Goal: Task Accomplishment & Management: Manage account settings

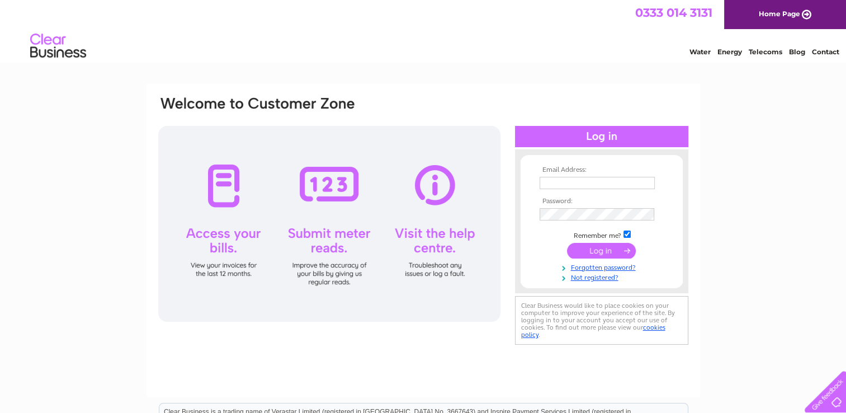
type input "[PERSON_NAME][EMAIL_ADDRESS][DOMAIN_NAME]"
click at [604, 251] on input "submit" at bounding box center [601, 251] width 69 height 16
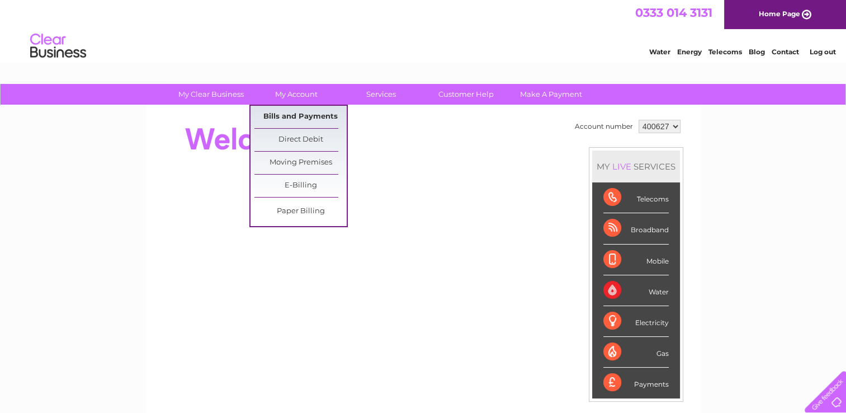
click at [302, 122] on link "Bills and Payments" at bounding box center [300, 117] width 92 height 22
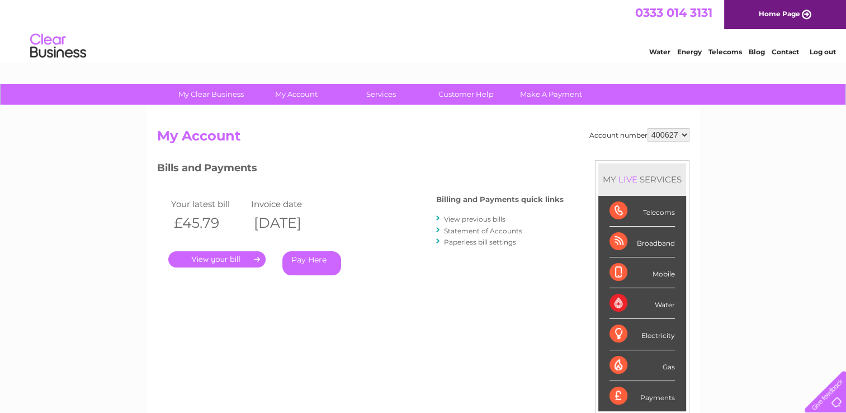
click at [225, 258] on link "." at bounding box center [216, 259] width 97 height 16
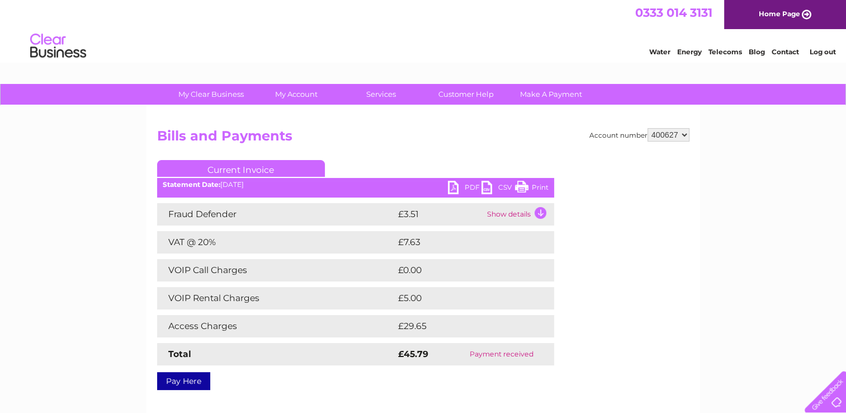
click at [539, 188] on link "Print" at bounding box center [532, 189] width 34 height 16
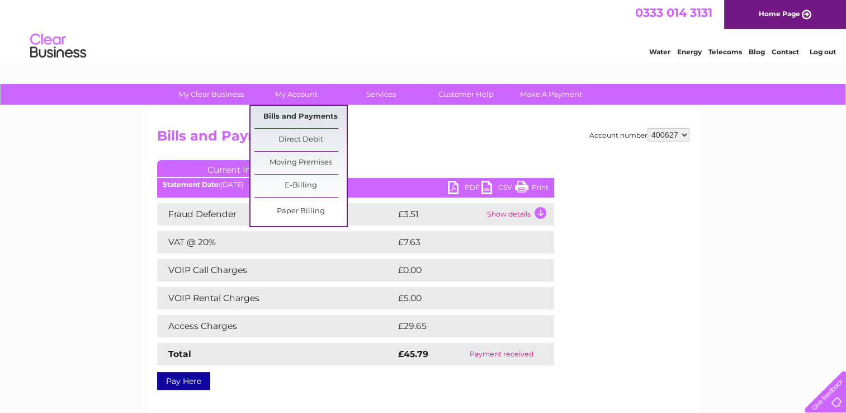
click at [295, 111] on link "Bills and Payments" at bounding box center [300, 117] width 92 height 22
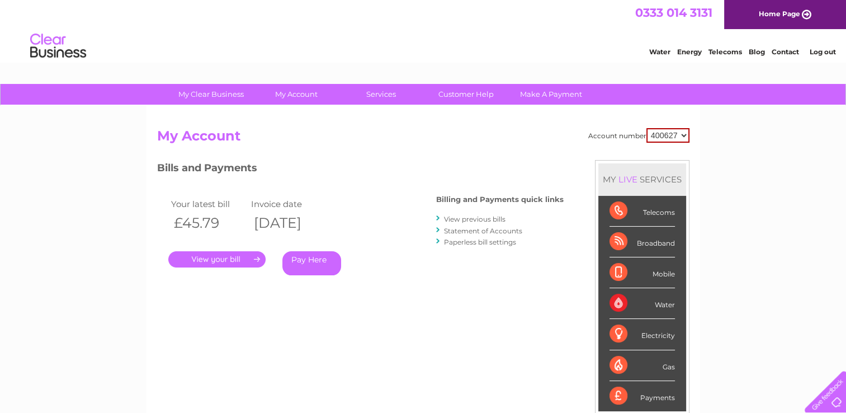
click at [477, 216] on link "View previous bills" at bounding box center [475, 219] width 62 height 8
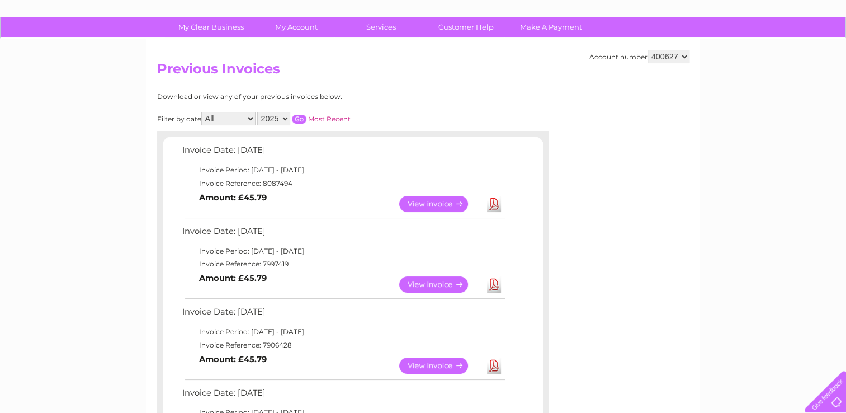
scroll to position [45, 0]
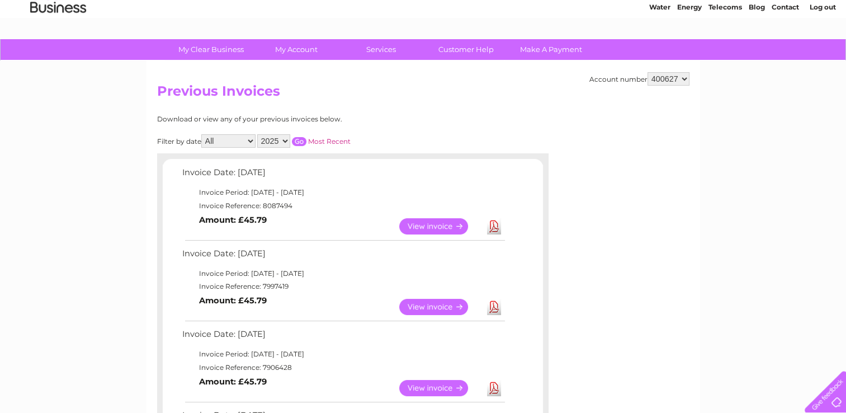
click at [429, 227] on link "View" at bounding box center [440, 226] width 82 height 16
